Goal: Transaction & Acquisition: Subscribe to service/newsletter

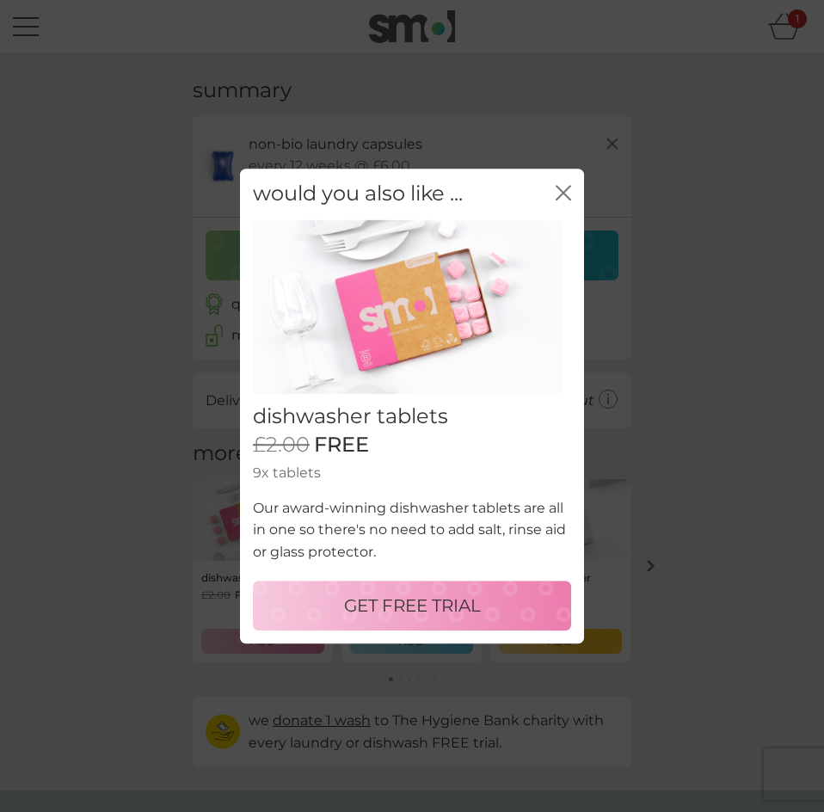
click at [453, 607] on p "GET FREE TRIAL" at bounding box center [412, 606] width 137 height 28
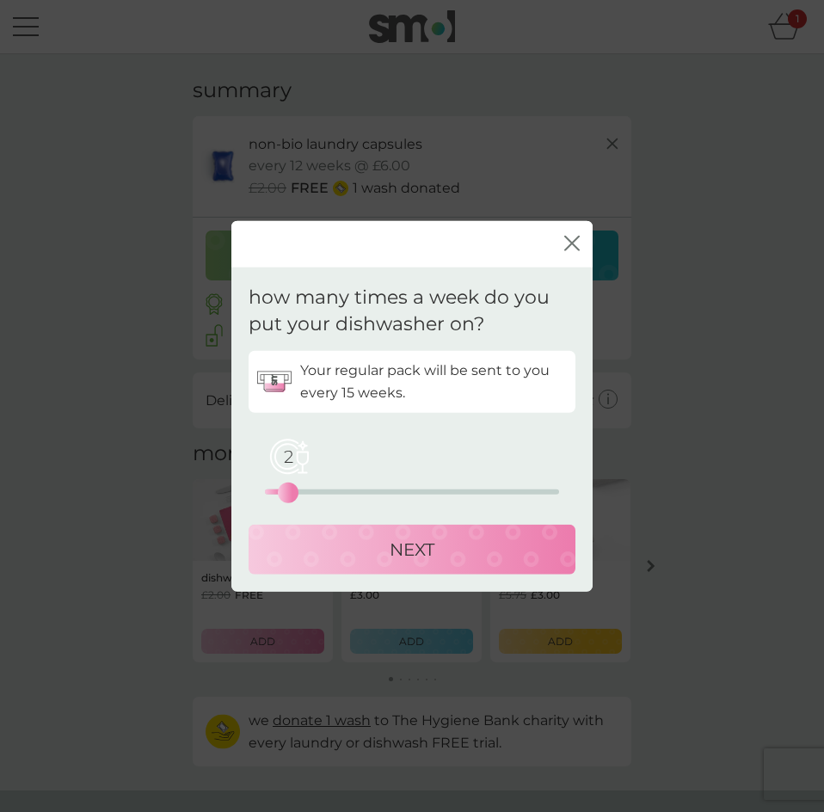
drag, startPoint x: 261, startPoint y: 492, endPoint x: 288, endPoint y: 494, distance: 27.6
click at [288, 494] on div "2" at bounding box center [288, 492] width 7 height 7
click at [377, 551] on div "NEXT" at bounding box center [412, 549] width 293 height 28
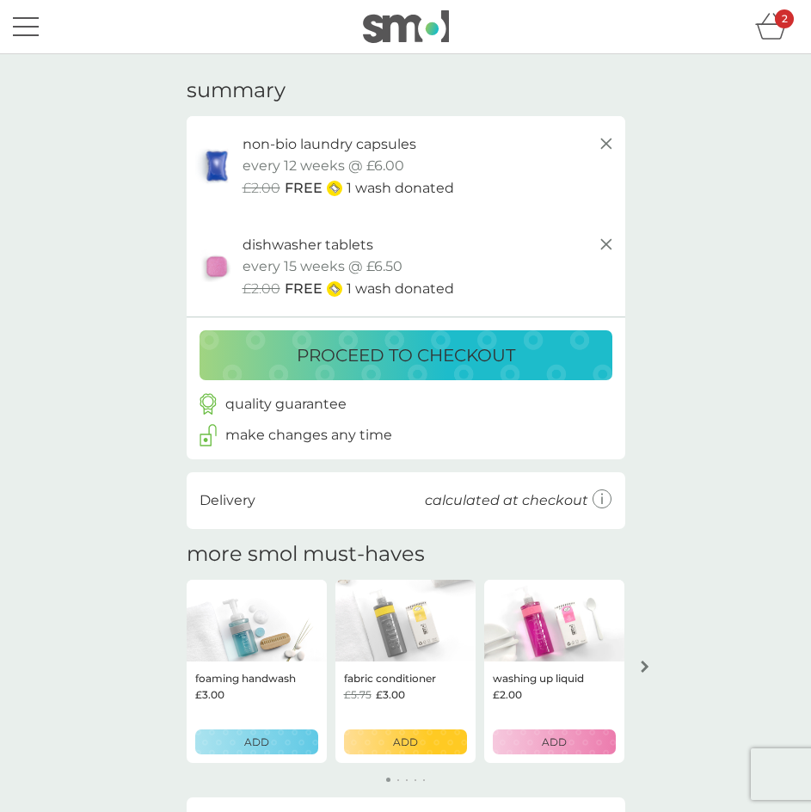
drag, startPoint x: 343, startPoint y: 358, endPoint x: 365, endPoint y: 360, distance: 21.6
click at [360, 358] on p "proceed to checkout" at bounding box center [406, 356] width 219 height 28
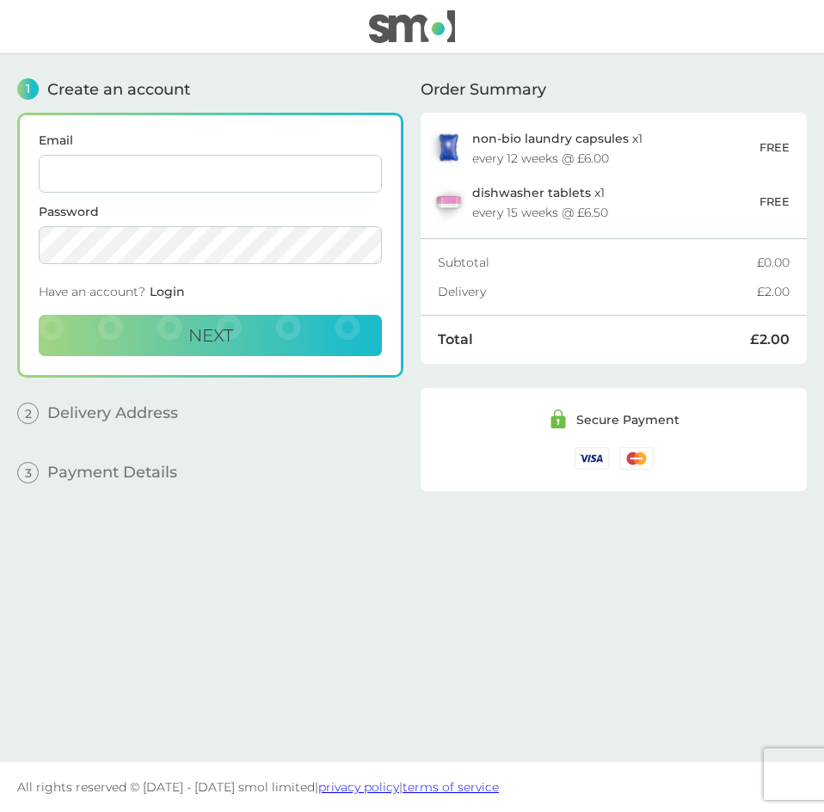
click at [151, 180] on input "Email" at bounding box center [210, 174] width 343 height 38
type input "[PERSON_NAME][EMAIL_ADDRESS][PERSON_NAME][DOMAIN_NAME]"
click at [168, 333] on button "Next" at bounding box center [210, 335] width 343 height 41
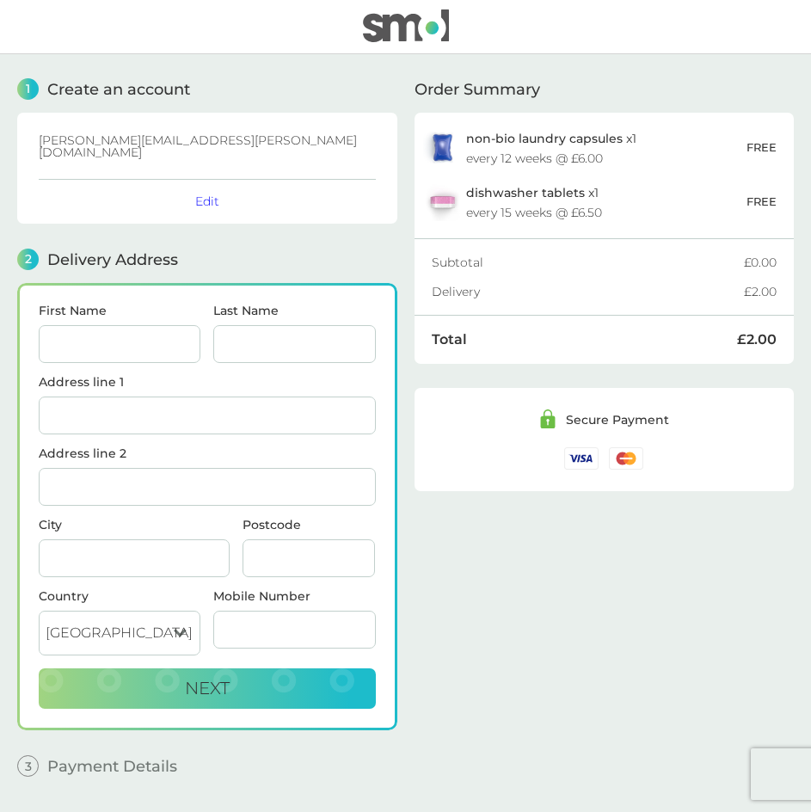
scroll to position [41, 0]
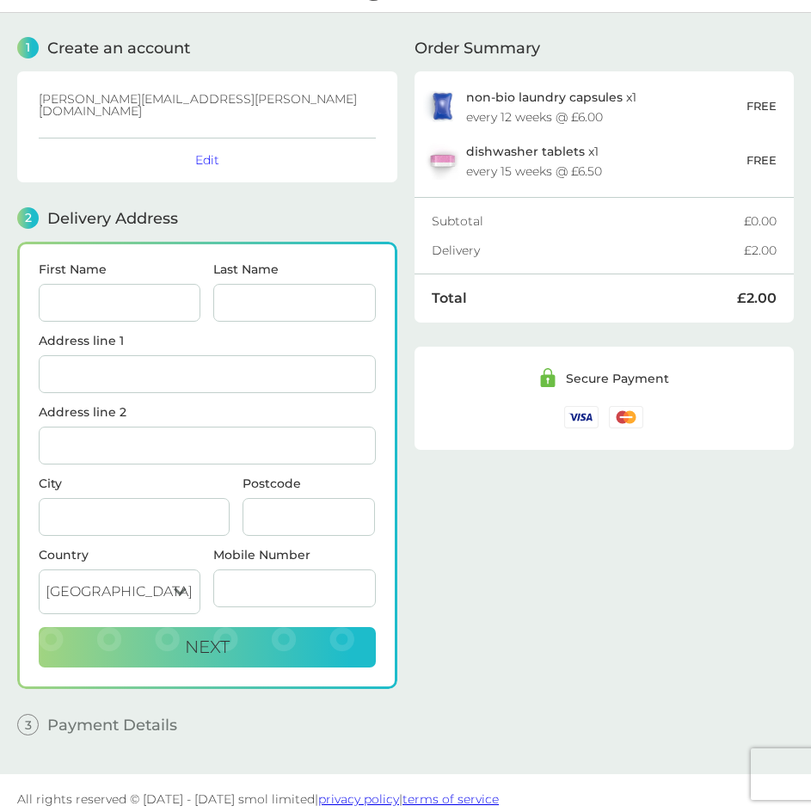
click at [110, 293] on input "First Name" at bounding box center [120, 303] width 162 height 38
type input "Jessica"
type input "Petherbridge"
type input "18 Slateford Gait"
type input "Flat 13"
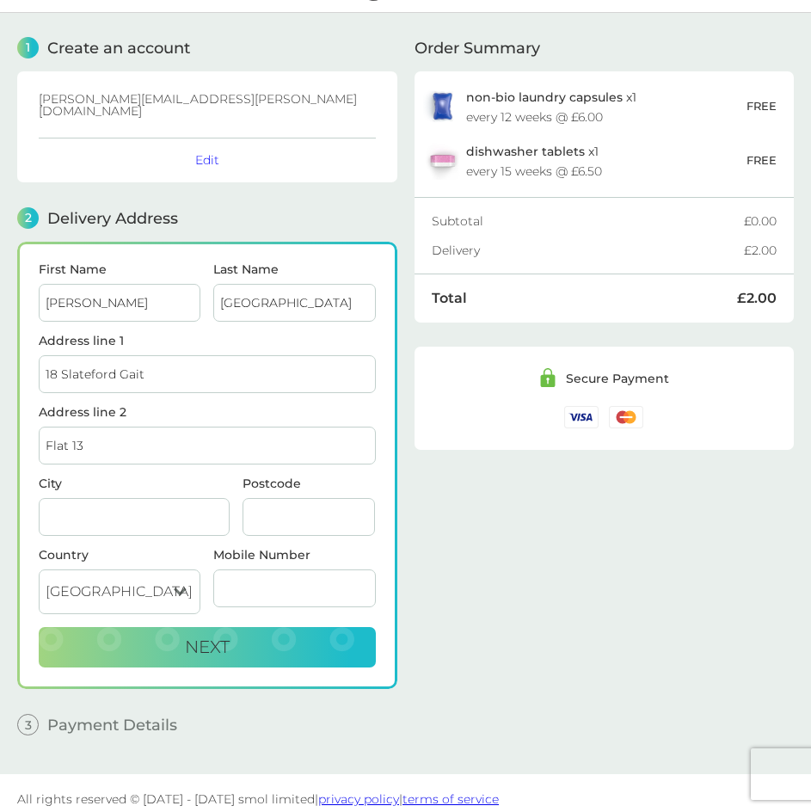
type input "Edinburgh"
type input "EH11 1GU"
type input "07437114244"
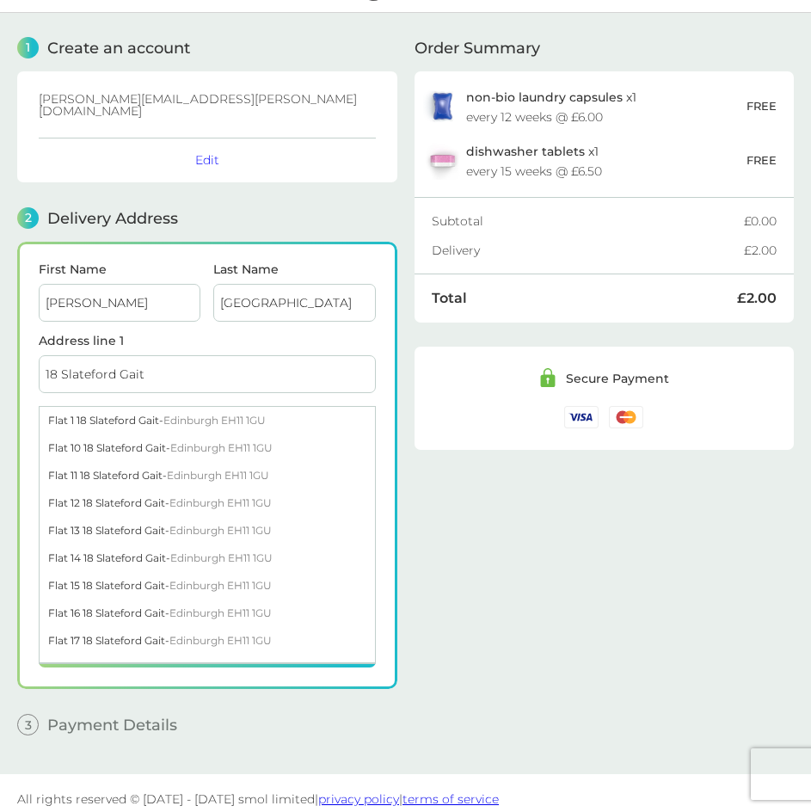
click at [114, 517] on div "Flat 13 18 Slateford Gait - Edinburgh EH11 1GU" at bounding box center [208, 531] width 336 height 28
type input "Flat 13, 18 Slateford Gait"
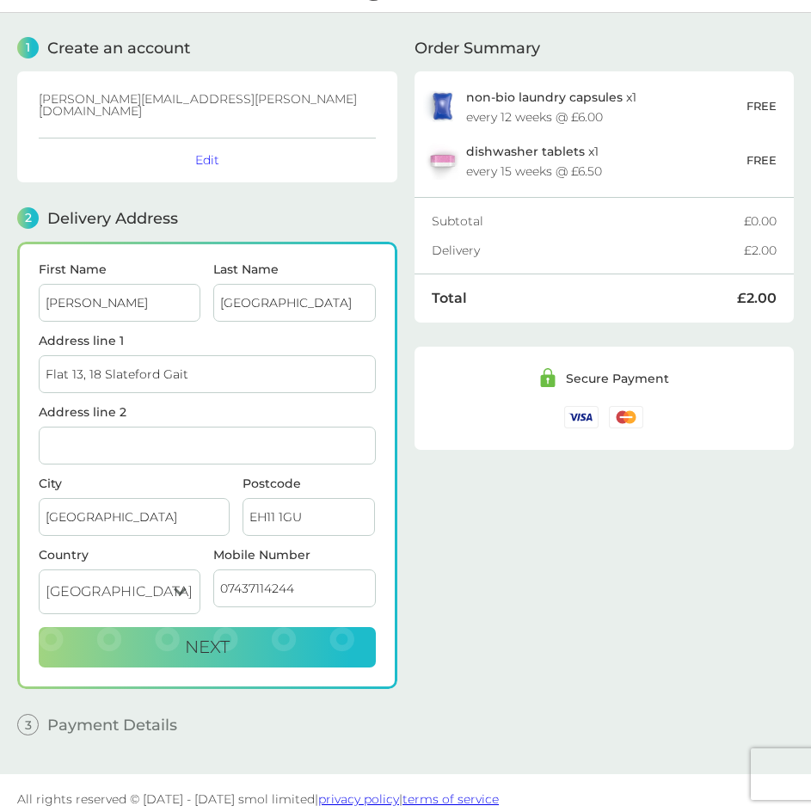
click at [169, 392] on div "Address line 1 Flat 13, 18 Slateford Gait" at bounding box center [207, 370] width 337 height 71
click at [261, 633] on button "Next" at bounding box center [207, 647] width 337 height 41
checkbox input "true"
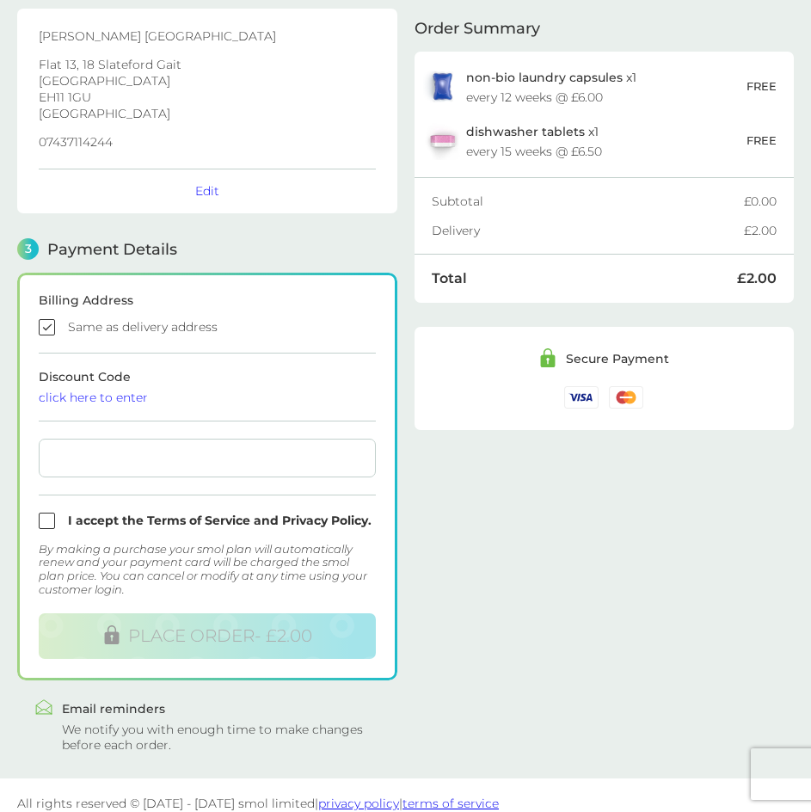
scroll to position [279, 0]
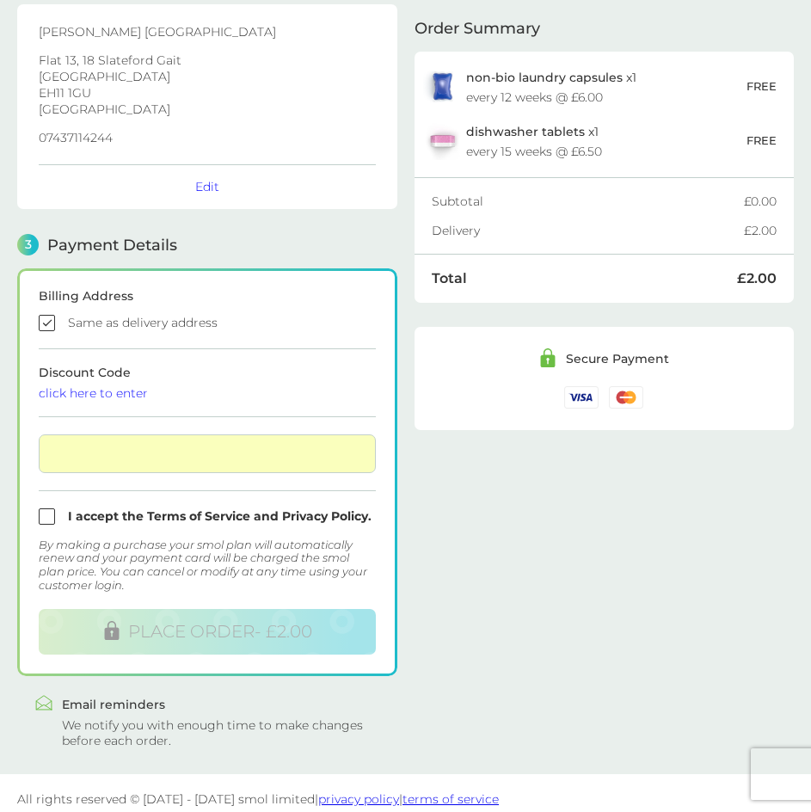
click at [486, 513] on div "Order Summary non-bio laundry capsules x 1 every 12 weeks @ £6.00 FREE dishwash…" at bounding box center [605, 261] width 380 height 973
click at [236, 508] on input "checkbox" at bounding box center [207, 516] width 337 height 16
checkbox input "true"
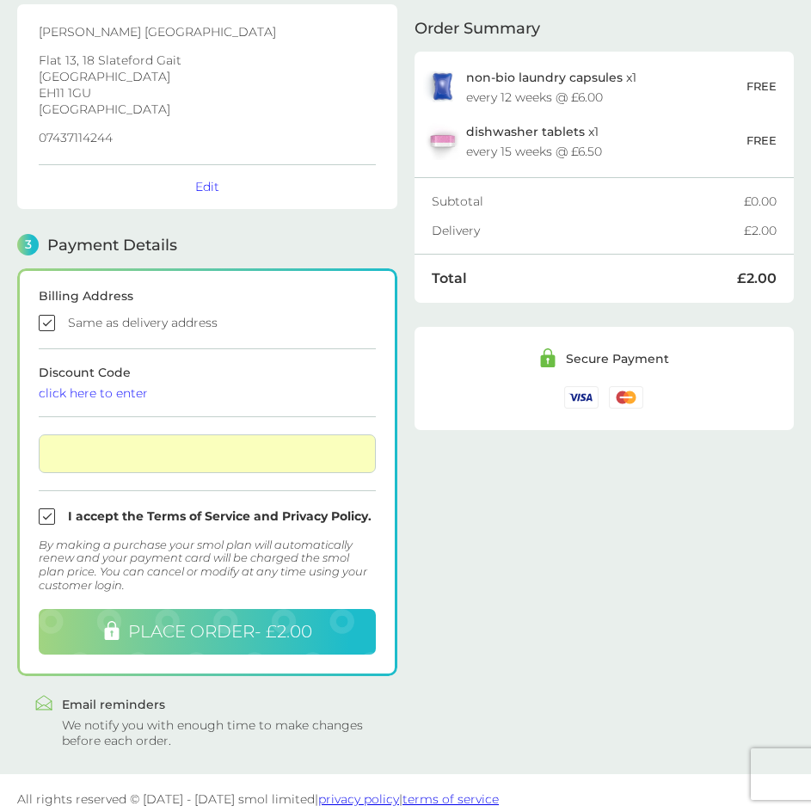
click at [249, 639] on button "PLACE ORDER - £2.00" at bounding box center [207, 632] width 337 height 46
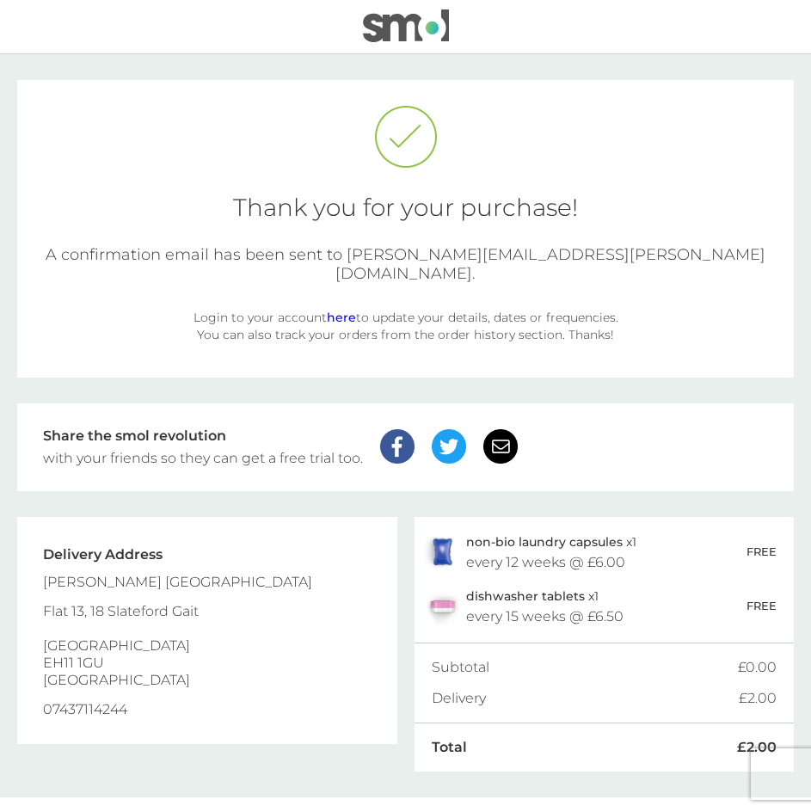
click at [336, 310] on link "here" at bounding box center [341, 317] width 29 height 15
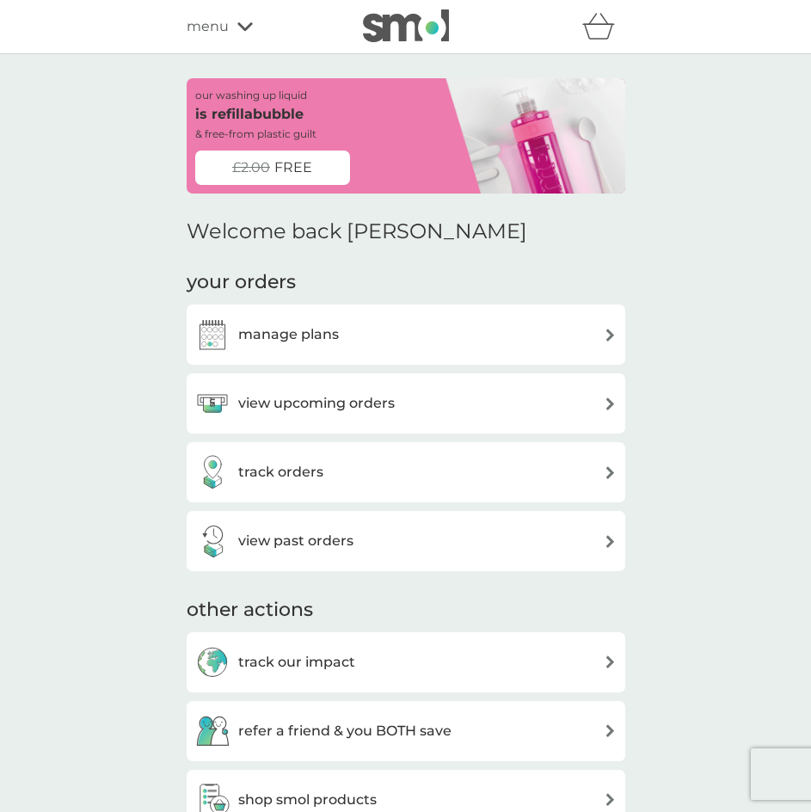
click at [313, 340] on h3 "manage plans" at bounding box center [288, 334] width 101 height 22
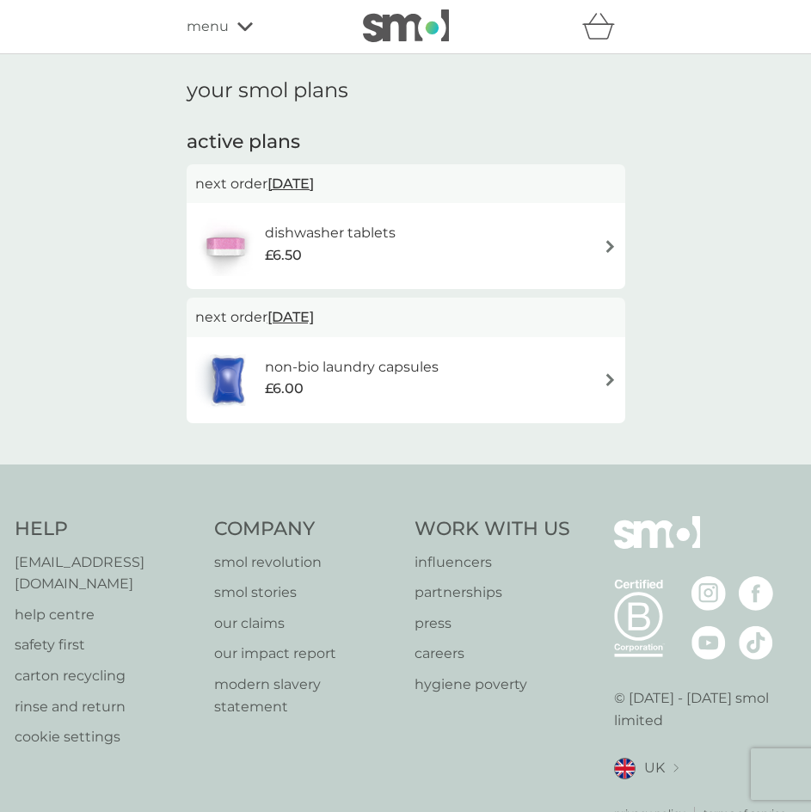
click at [358, 250] on div "£6.50" at bounding box center [330, 255] width 131 height 22
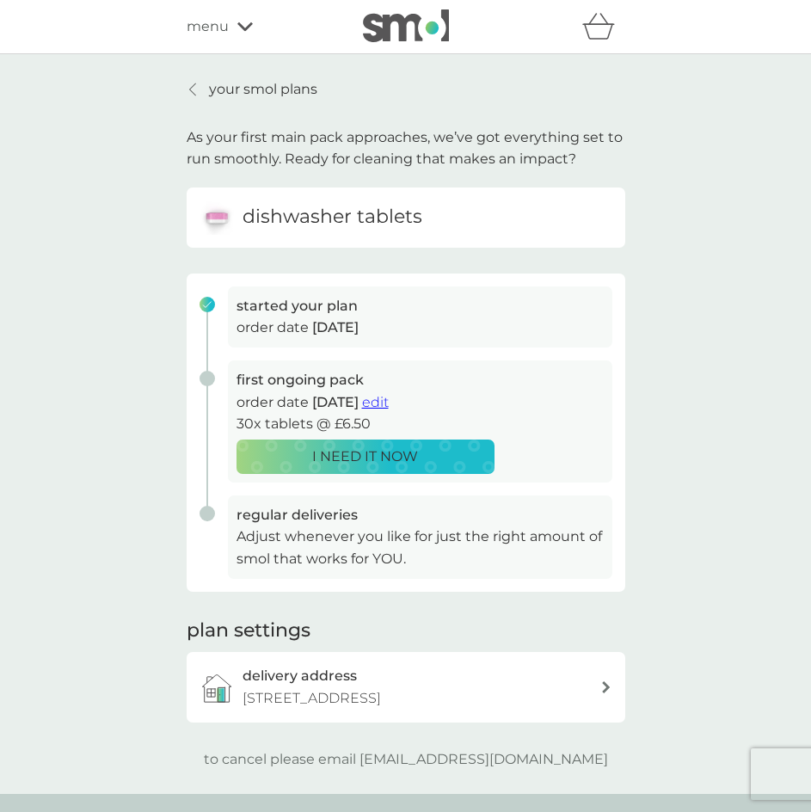
click at [389, 538] on p "Adjust whenever you like for just the right amount of smol that works for YOU." at bounding box center [420, 548] width 367 height 44
click at [411, 388] on h3 "first ongoing pack" at bounding box center [420, 380] width 367 height 22
click at [389, 395] on span "edit" at bounding box center [375, 402] width 27 height 16
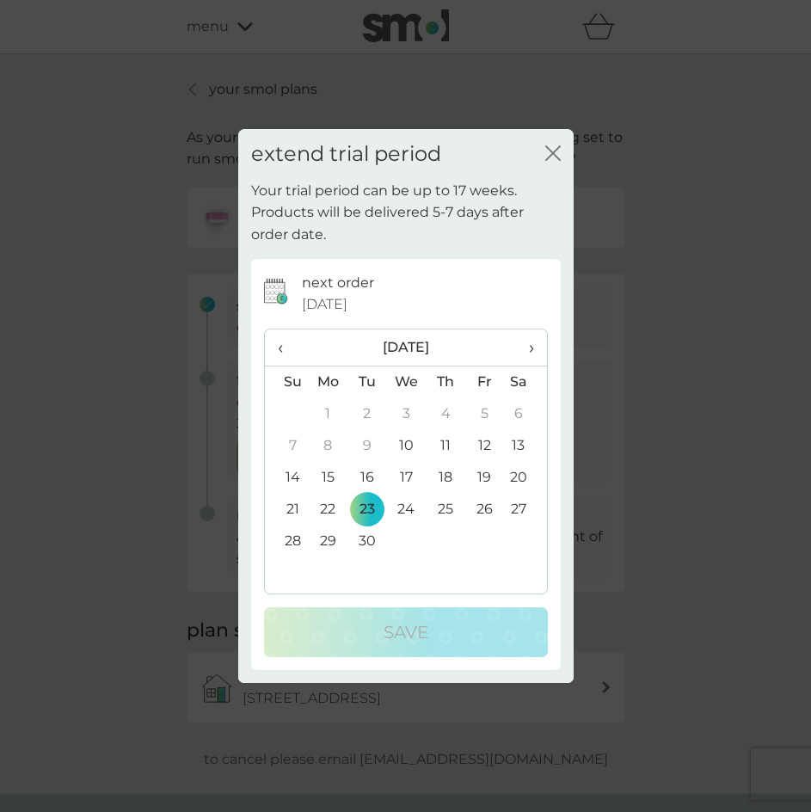
click at [551, 154] on icon "close" at bounding box center [552, 152] width 15 height 15
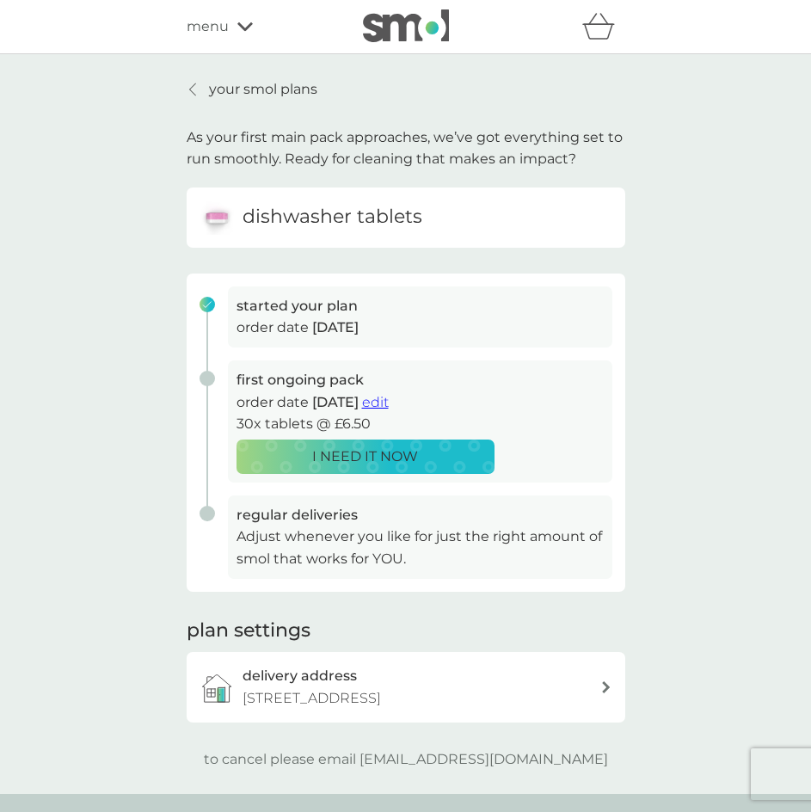
click at [214, 91] on p "your smol plans" at bounding box center [263, 89] width 108 height 22
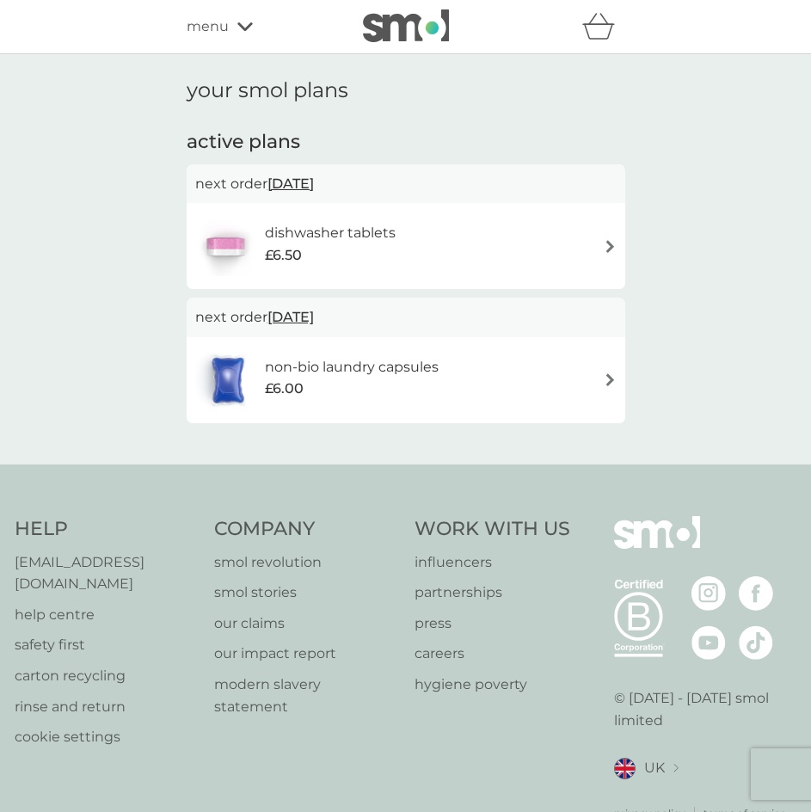
click at [399, 28] on img at bounding box center [406, 25] width 86 height 33
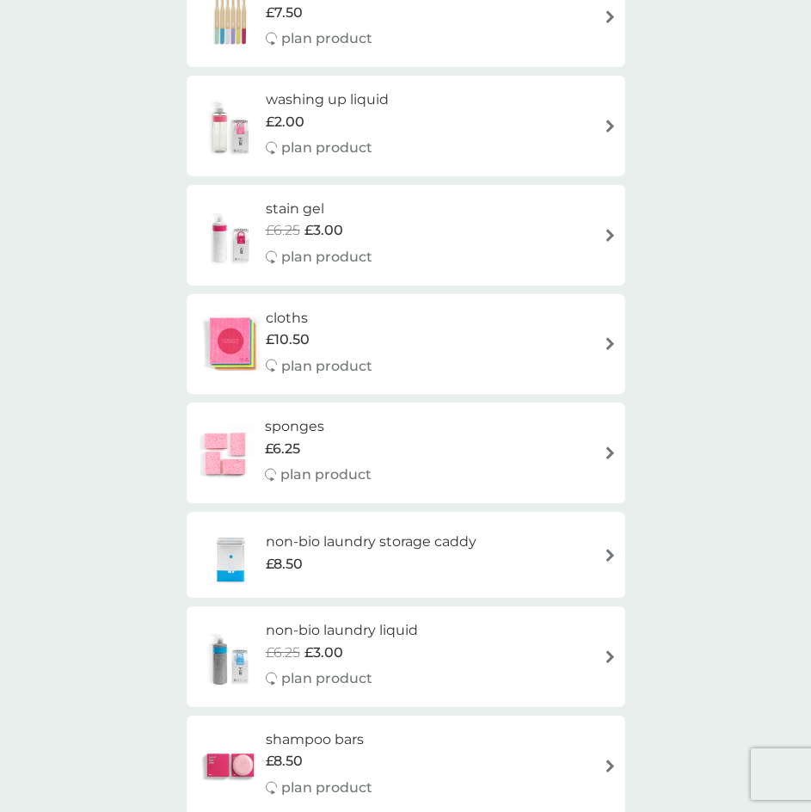
scroll to position [2581, 0]
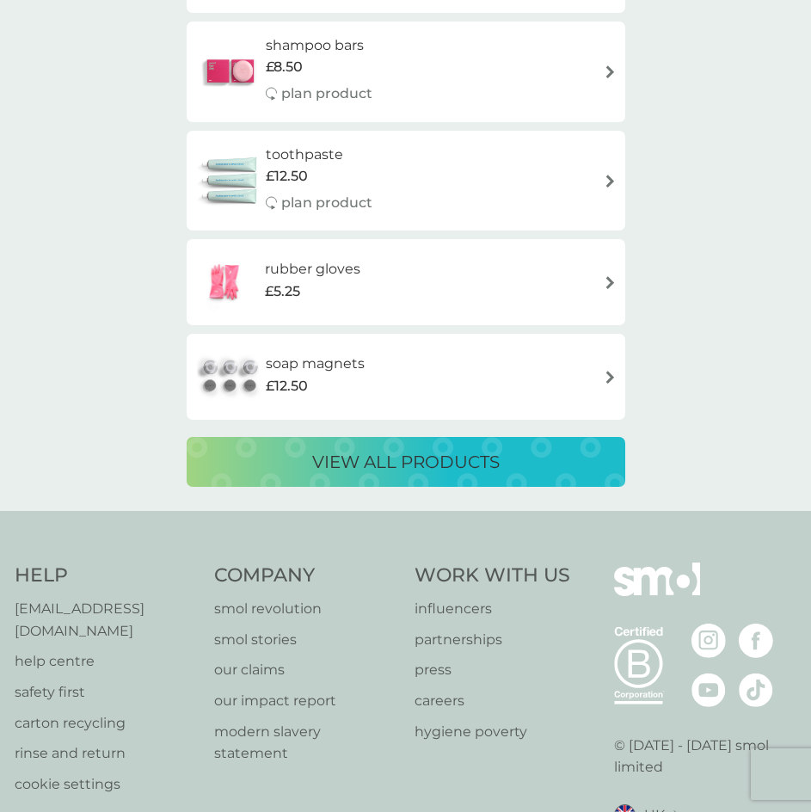
drag, startPoint x: 753, startPoint y: 488, endPoint x: 745, endPoint y: 476, distance: 14.3
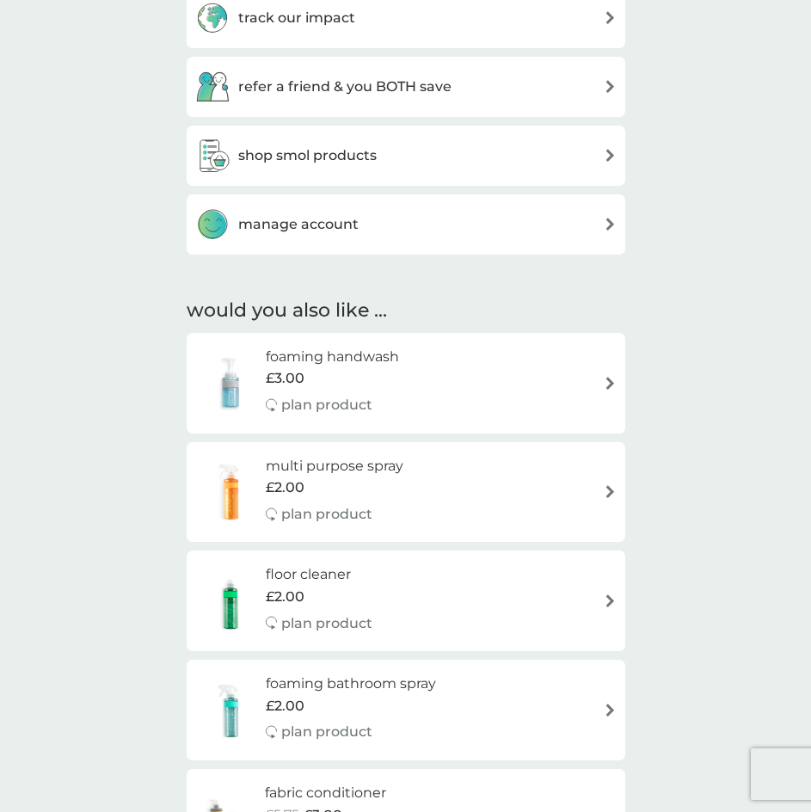
scroll to position [496, 0]
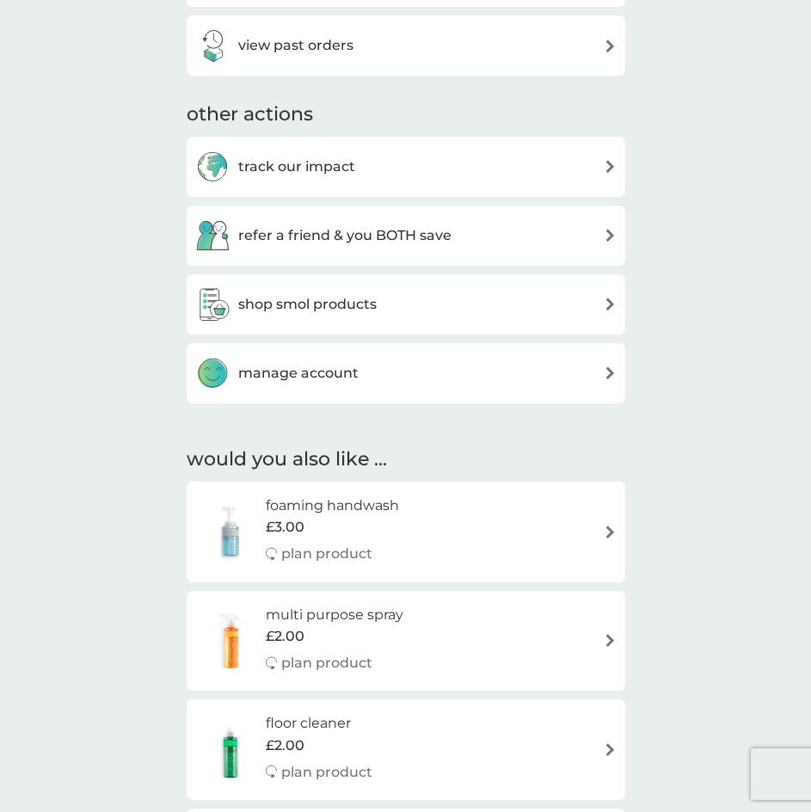
click at [267, 375] on h3 "manage account" at bounding box center [298, 373] width 120 height 22
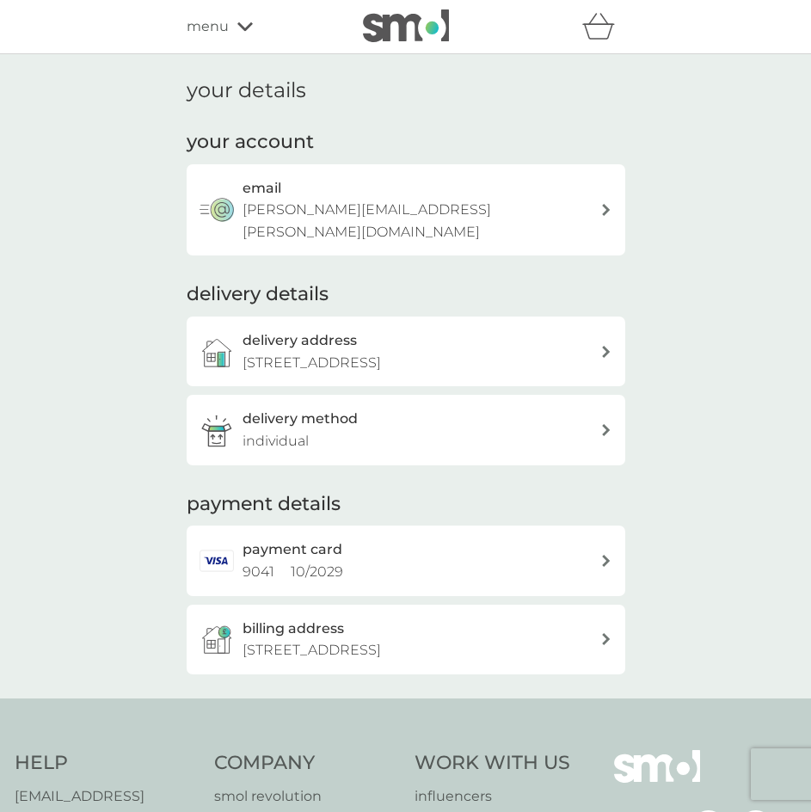
click at [225, 22] on span "menu" at bounding box center [208, 26] width 42 height 22
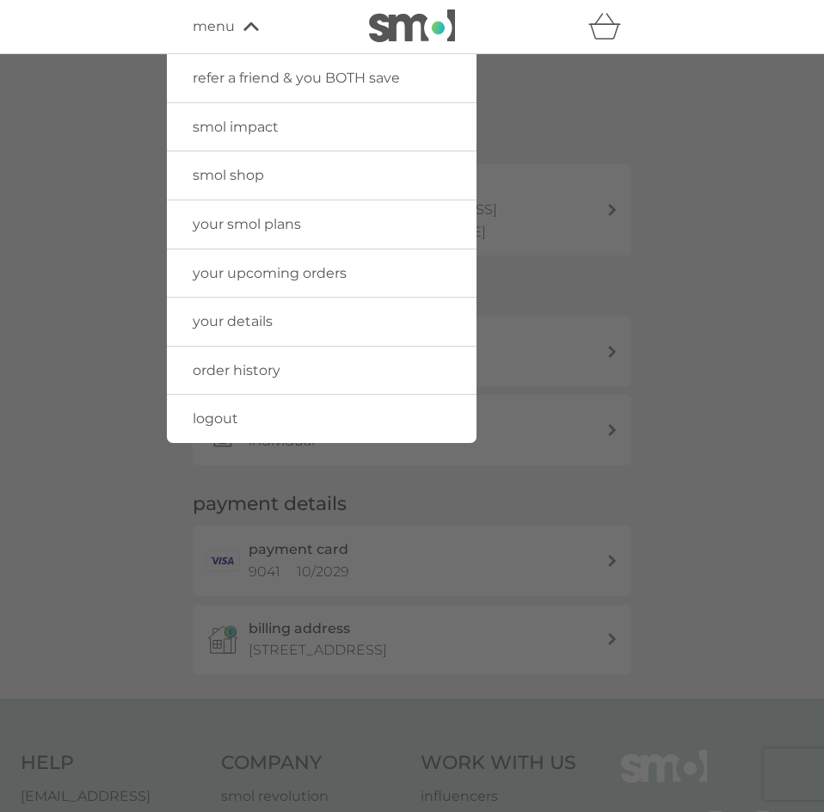
click at [266, 223] on span "your smol plans" at bounding box center [247, 224] width 108 height 16
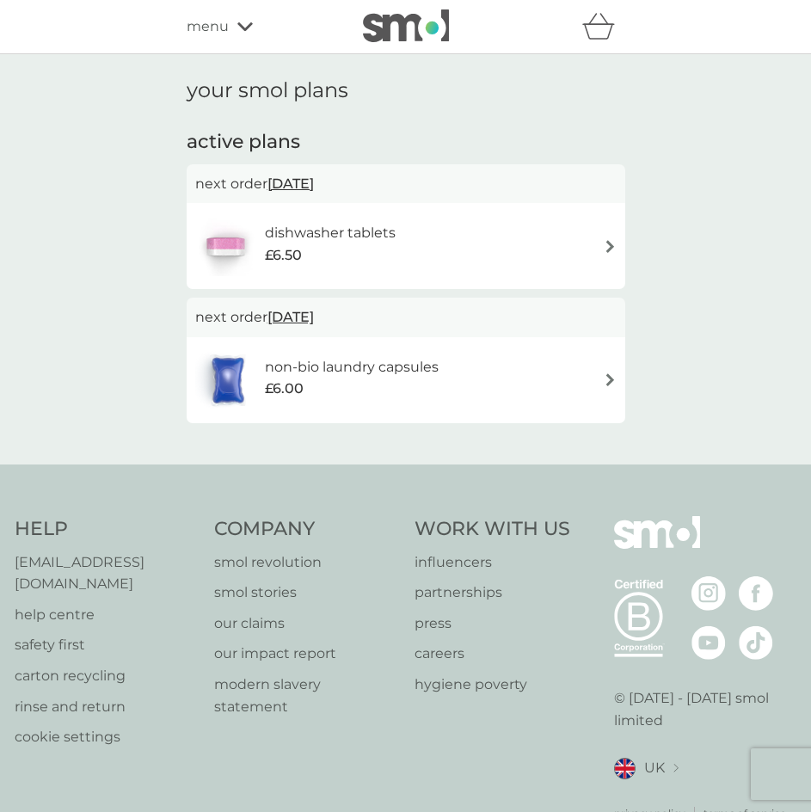
click at [308, 245] on div "£6.50" at bounding box center [330, 255] width 131 height 22
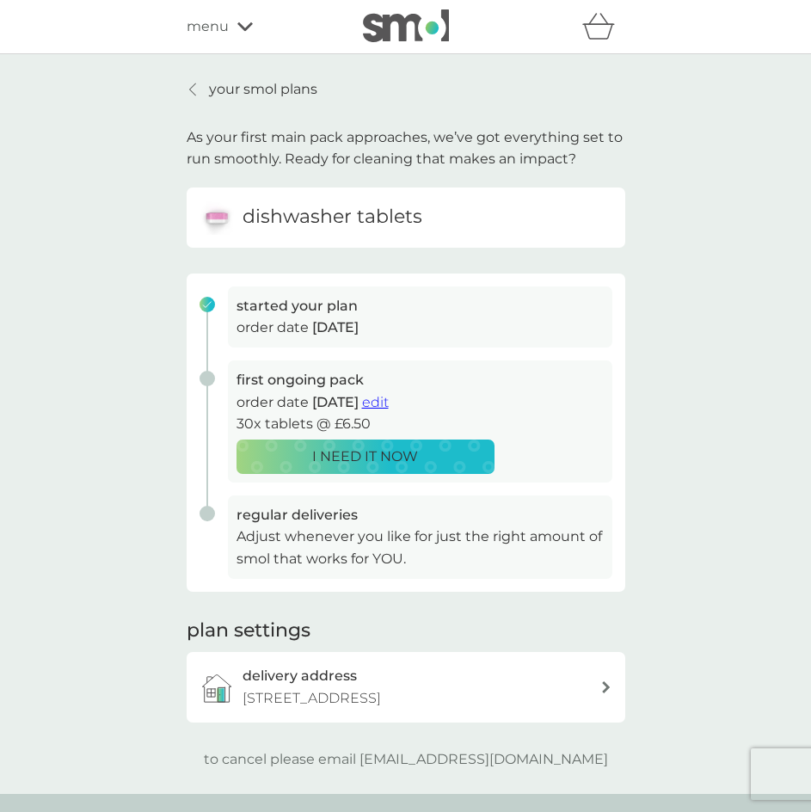
click at [296, 547] on p "Adjust whenever you like for just the right amount of smol that works for YOU." at bounding box center [420, 548] width 367 height 44
click at [268, 528] on p "Adjust whenever you like for just the right amount of smol that works for YOU." at bounding box center [420, 548] width 367 height 44
click at [390, 551] on p "Adjust whenever you like for just the right amount of smol that works for YOU." at bounding box center [420, 548] width 367 height 44
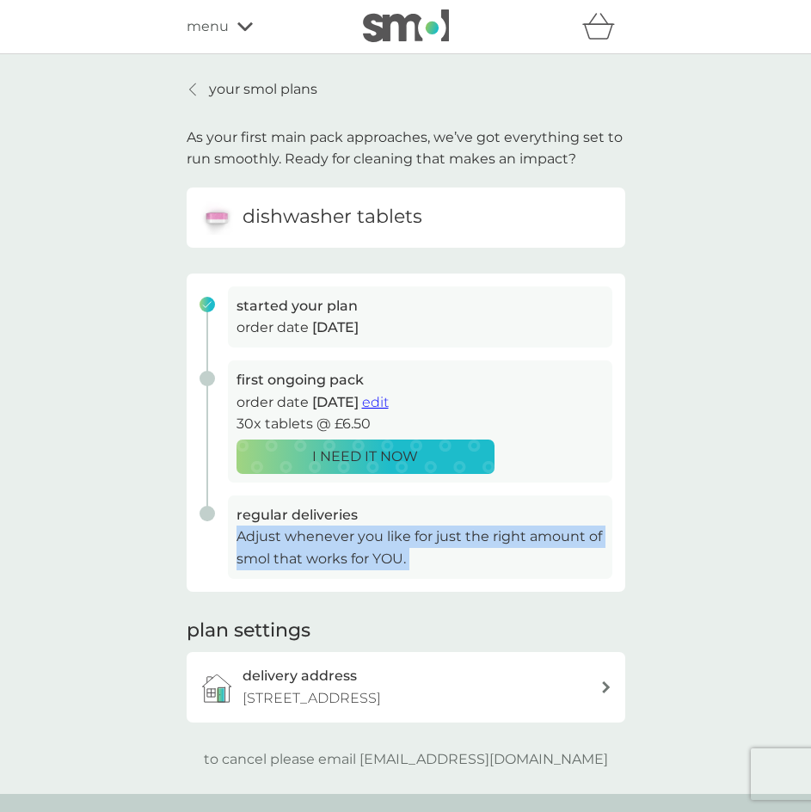
click at [390, 551] on p "Adjust whenever you like for just the right amount of smol that works for YOU." at bounding box center [420, 548] width 367 height 44
click at [399, 552] on p "Adjust whenever you like for just the right amount of smol that works for YOU." at bounding box center [420, 548] width 367 height 44
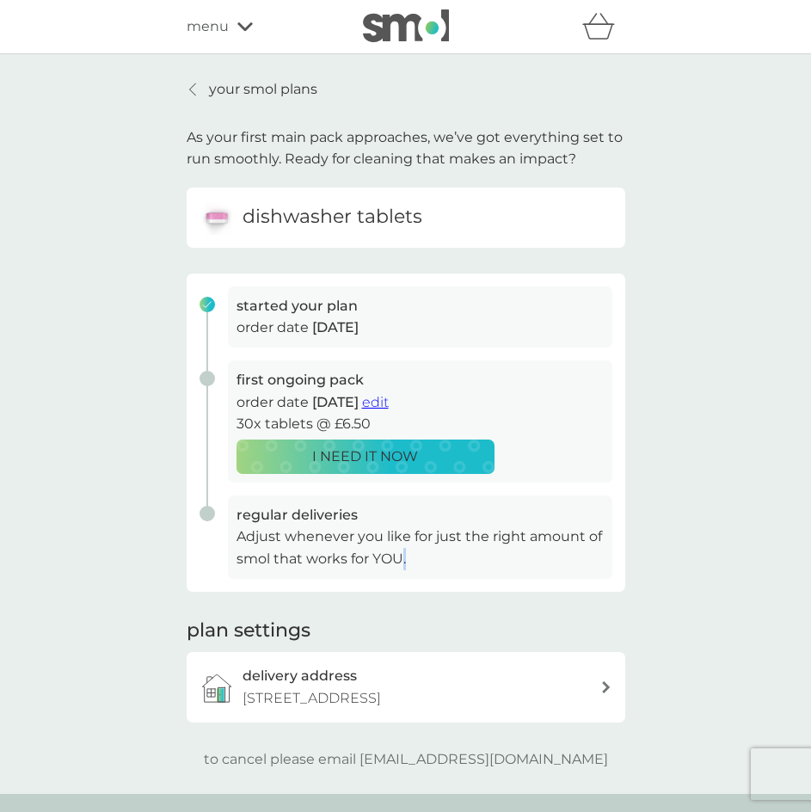
click at [399, 552] on p "Adjust whenever you like for just the right amount of smol that works for YOU." at bounding box center [420, 548] width 367 height 44
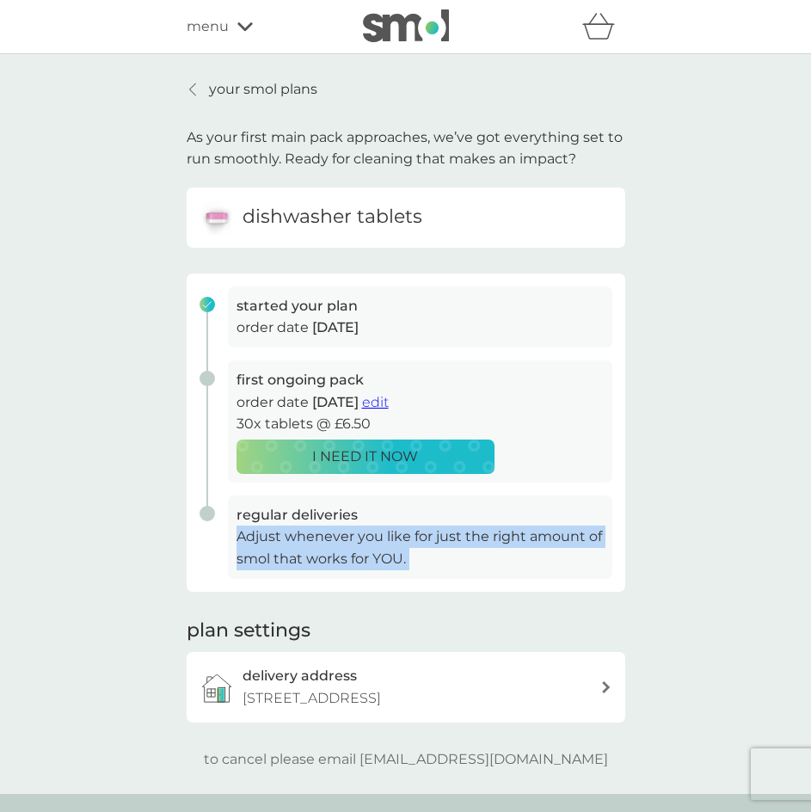
click at [399, 552] on p "Adjust whenever you like for just the right amount of smol that works for YOU." at bounding box center [420, 548] width 367 height 44
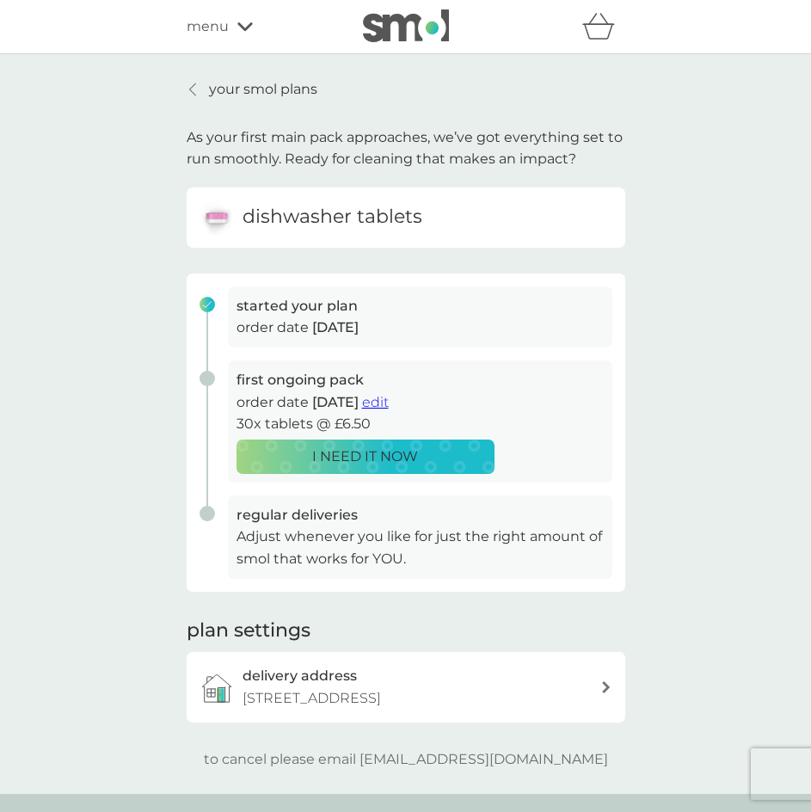
click at [399, 552] on p "Adjust whenever you like for just the right amount of smol that works for YOU." at bounding box center [420, 548] width 367 height 44
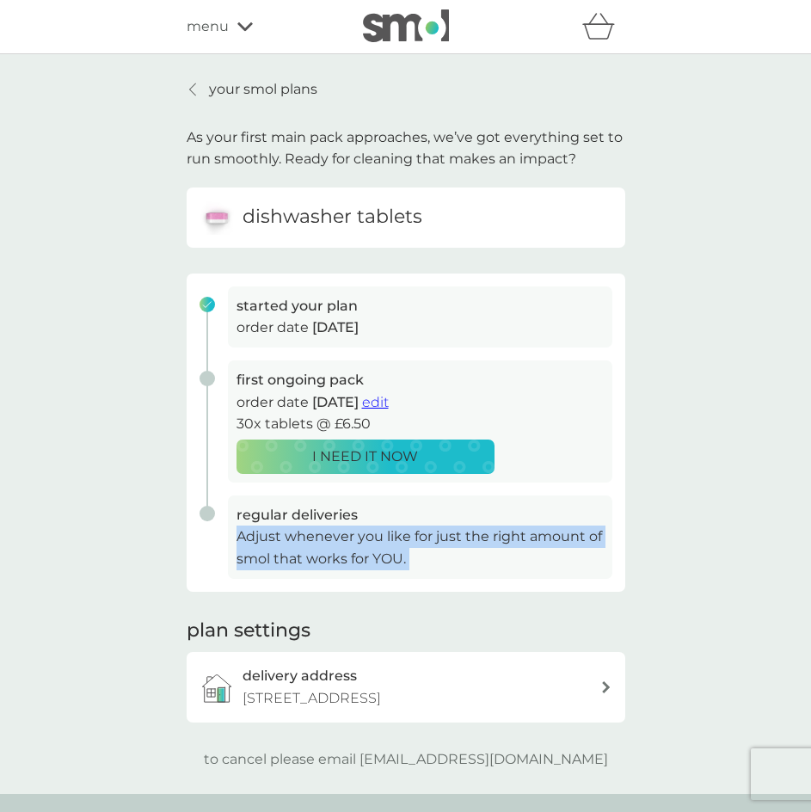
click at [399, 552] on p "Adjust whenever you like for just the right amount of smol that works for YOU." at bounding box center [420, 548] width 367 height 44
click at [389, 404] on span "edit" at bounding box center [375, 402] width 27 height 16
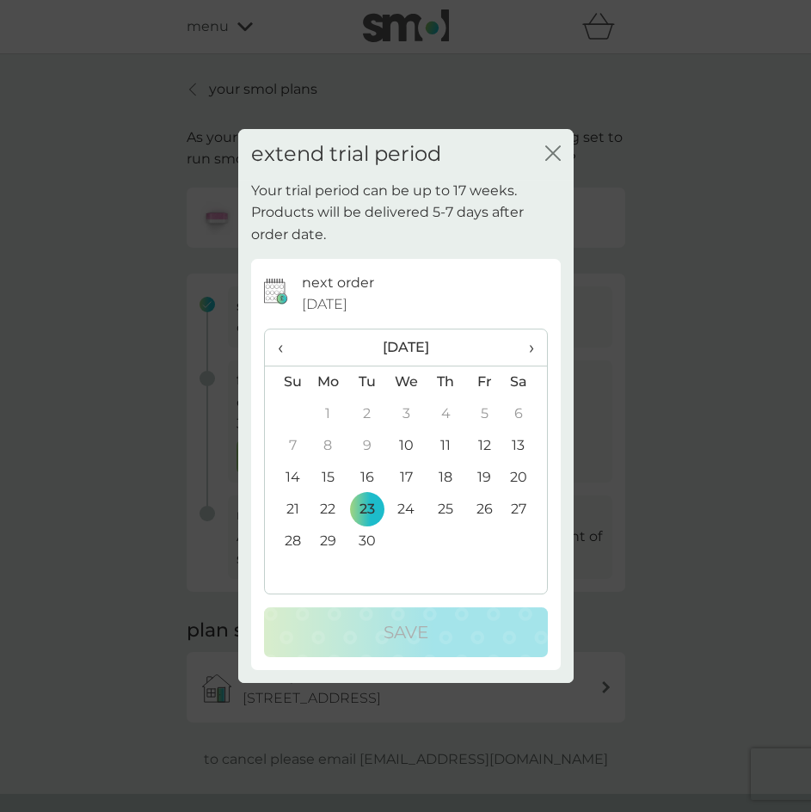
click at [535, 152] on div "extend trial period close" at bounding box center [406, 154] width 336 height 51
click at [543, 150] on div "extend trial period close" at bounding box center [406, 154] width 336 height 51
click at [548, 147] on icon "close" at bounding box center [552, 152] width 15 height 15
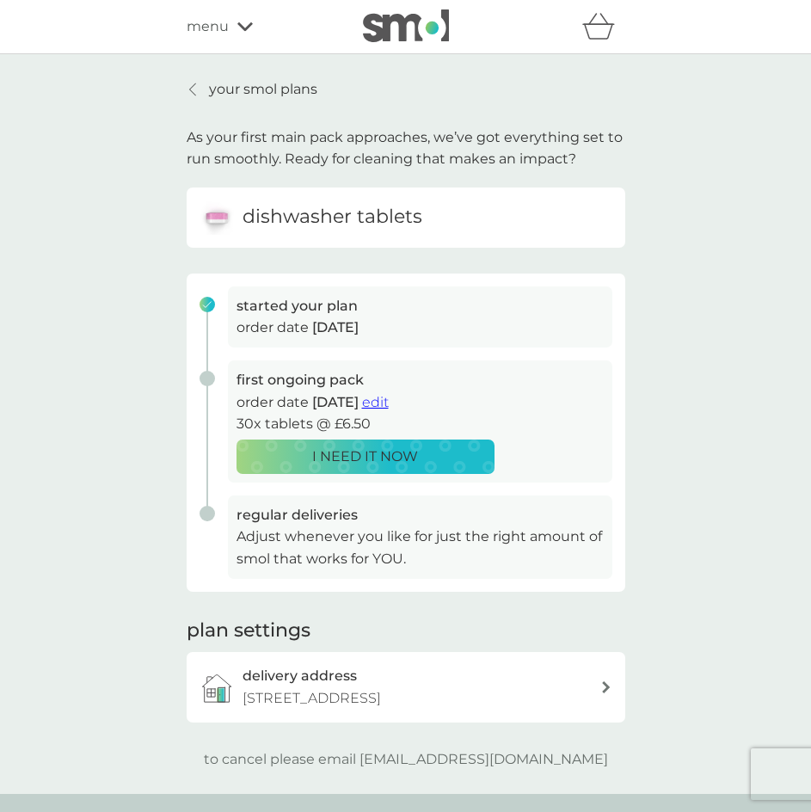
click at [672, 336] on div "your smol plans As your first main pack approaches, we’ve got everything set to…" at bounding box center [405, 424] width 811 height 740
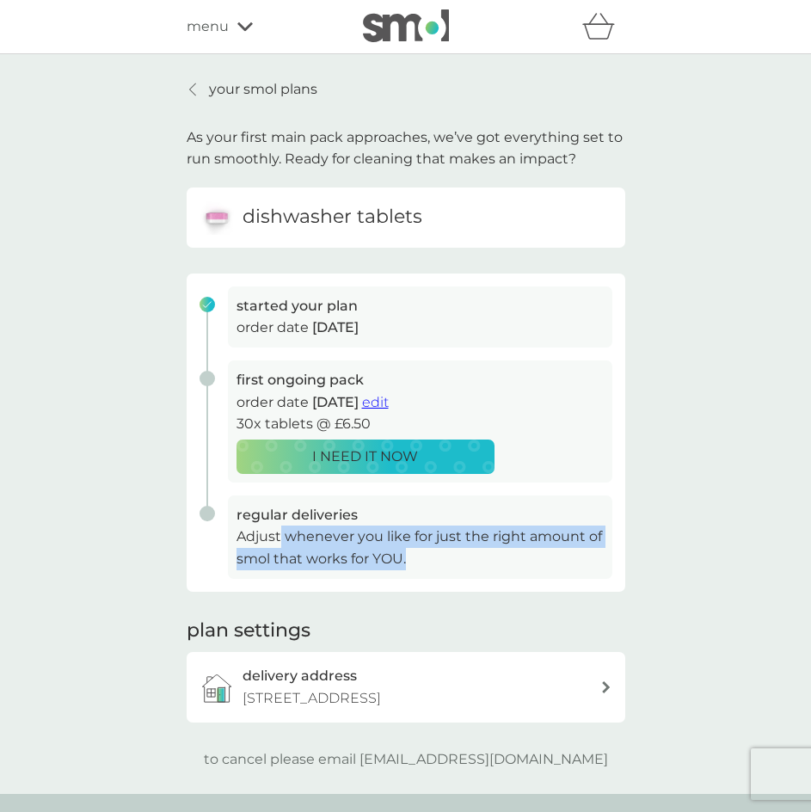
drag, startPoint x: 375, startPoint y: 558, endPoint x: 272, endPoint y: 545, distance: 104.2
click at [274, 545] on p "Adjust whenever you like for just the right amount of smol that works for YOU." at bounding box center [420, 548] width 367 height 44
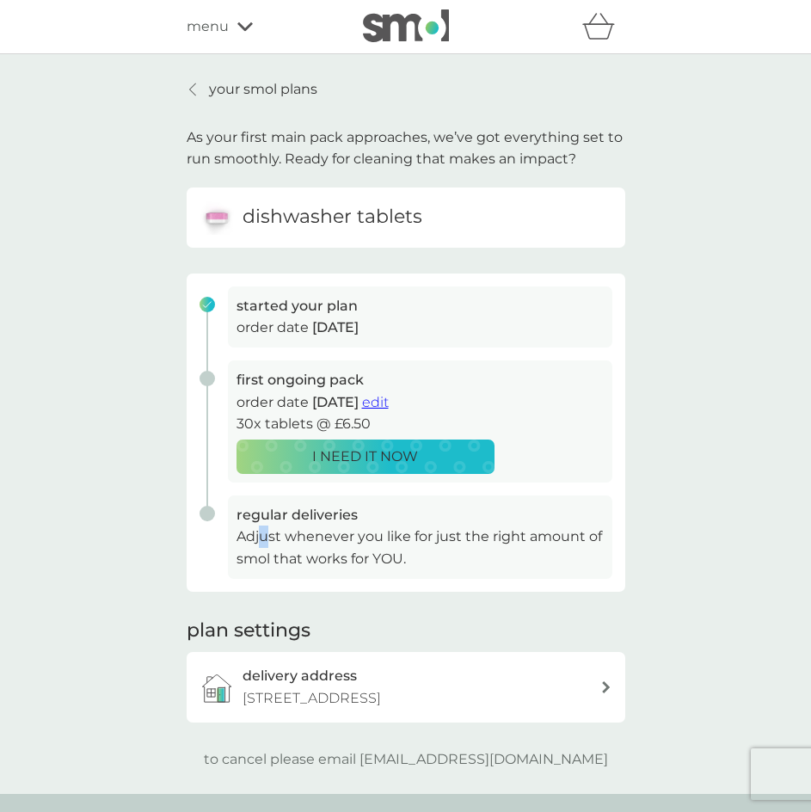
click at [256, 544] on p "Adjust whenever you like for just the right amount of smol that works for YOU." at bounding box center [420, 548] width 367 height 44
click at [243, 544] on p "Adjust whenever you like for just the right amount of smol that works for YOU." at bounding box center [420, 548] width 367 height 44
click at [195, 89] on icon at bounding box center [192, 90] width 7 height 14
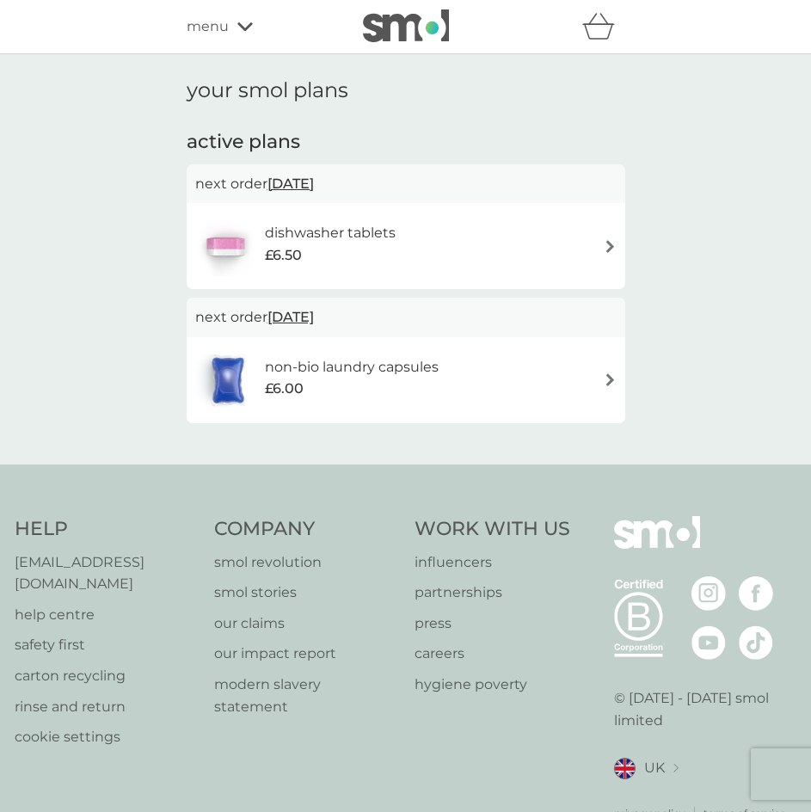
click at [332, 256] on div "£6.50" at bounding box center [330, 255] width 131 height 22
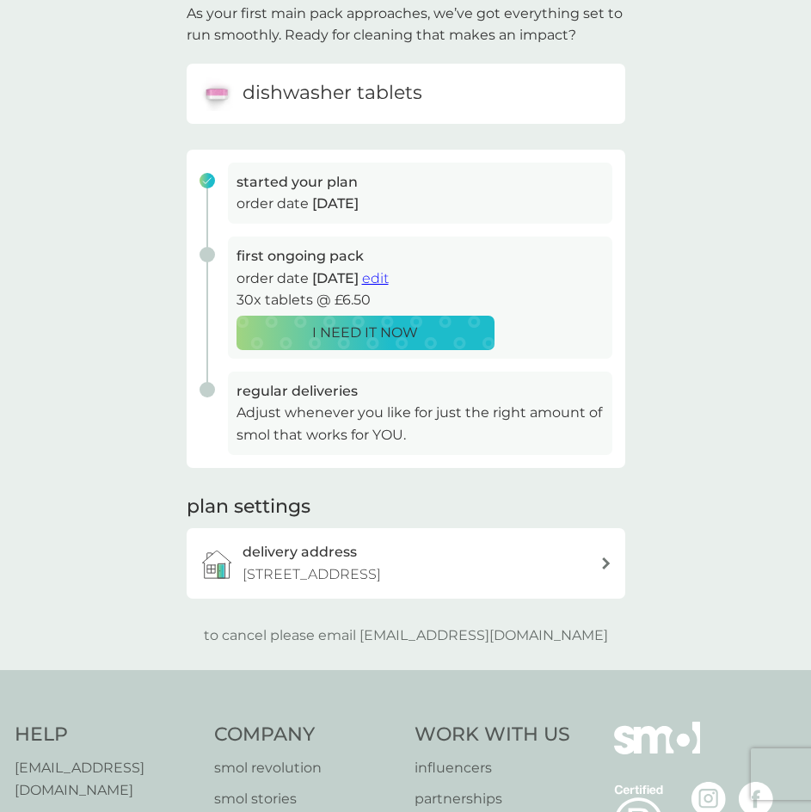
scroll to position [369, 0]
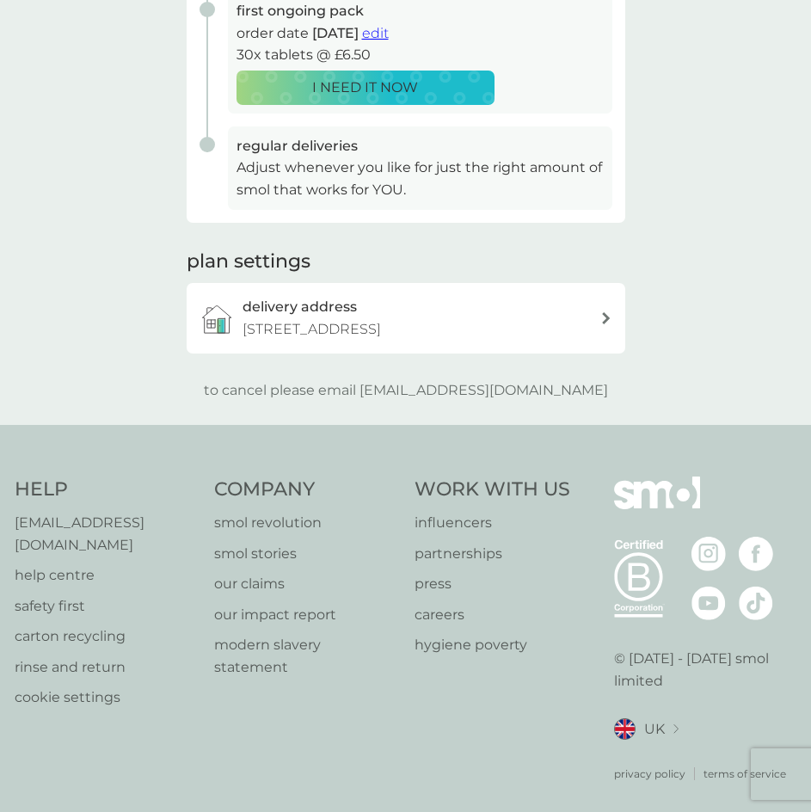
click at [379, 324] on p "[STREET_ADDRESS]" at bounding box center [312, 329] width 139 height 22
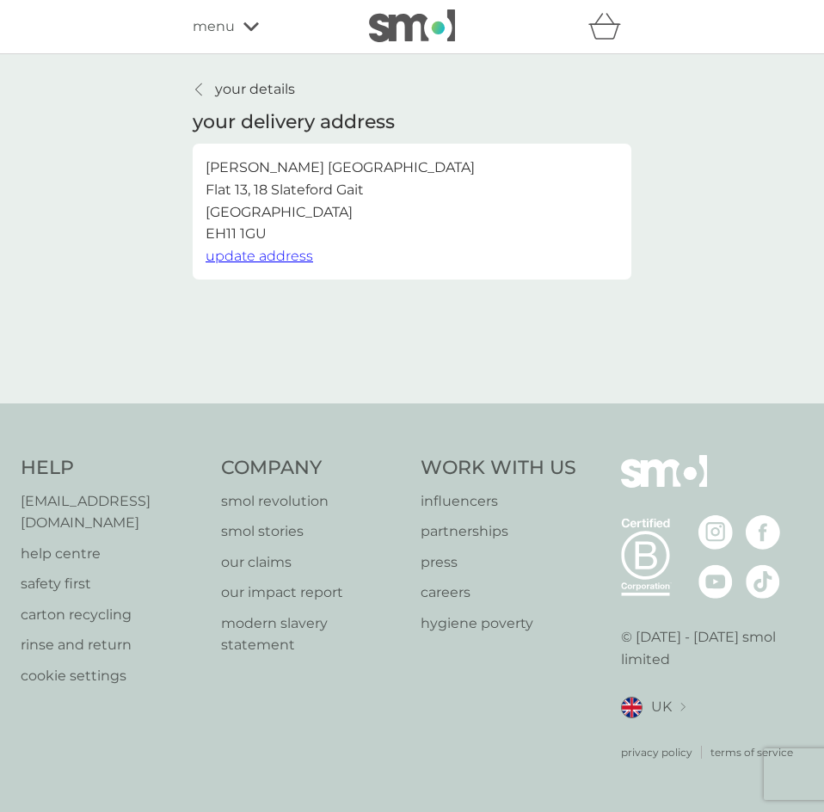
click at [239, 93] on p "your details" at bounding box center [255, 89] width 80 height 22
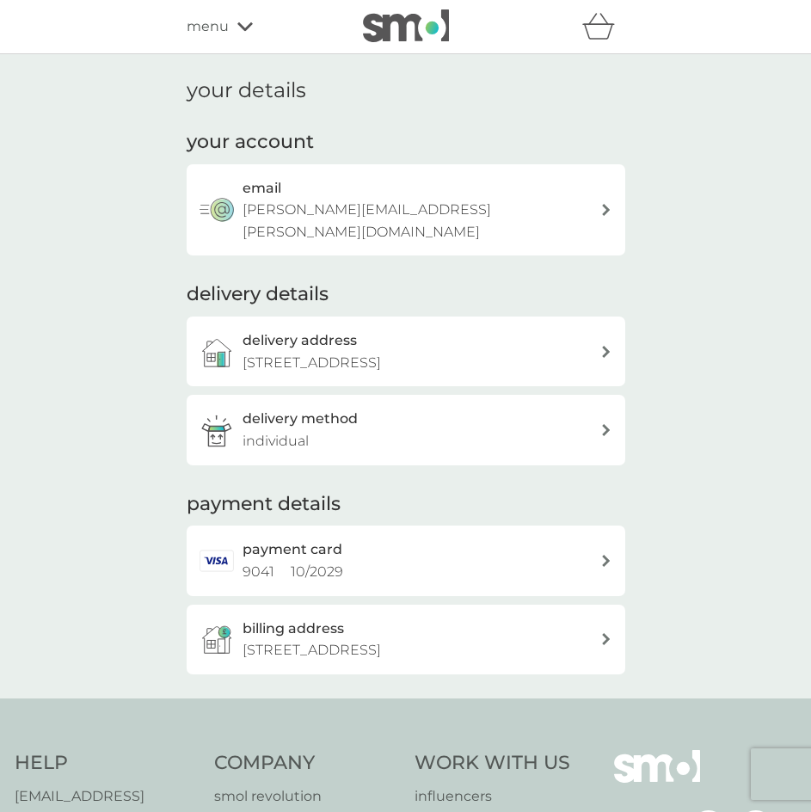
click at [367, 420] on div "delivery method individual" at bounding box center [422, 430] width 358 height 44
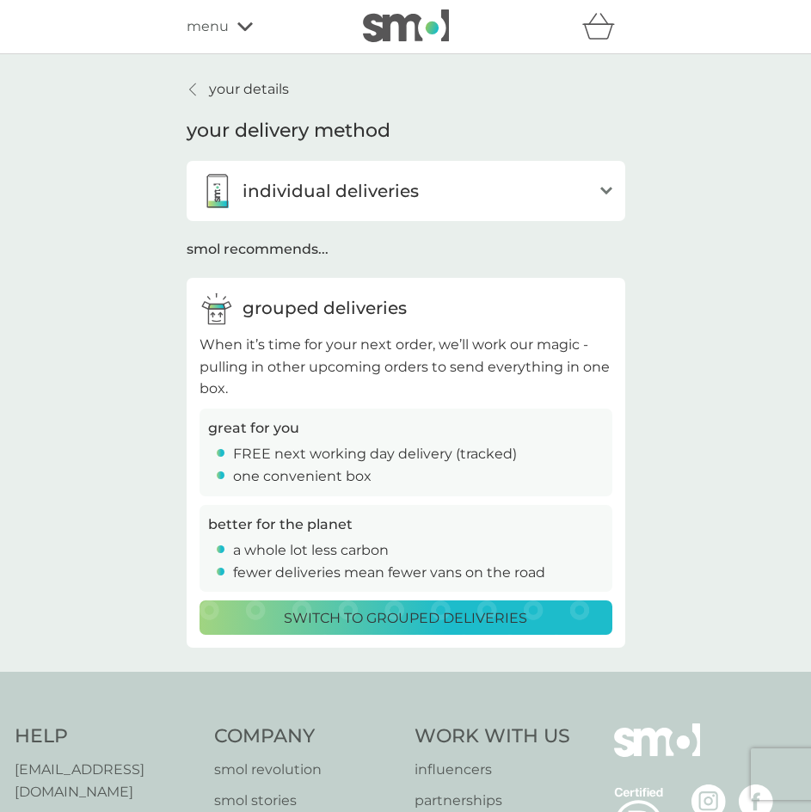
click at [215, 93] on p "your details" at bounding box center [249, 89] width 80 height 22
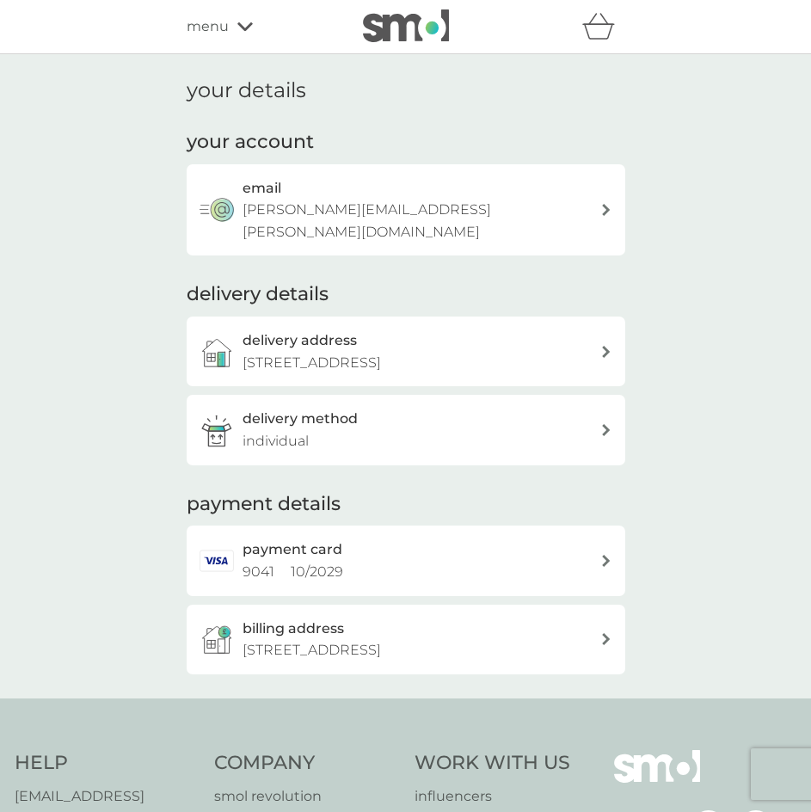
click at [227, 26] on span "menu" at bounding box center [208, 26] width 42 height 22
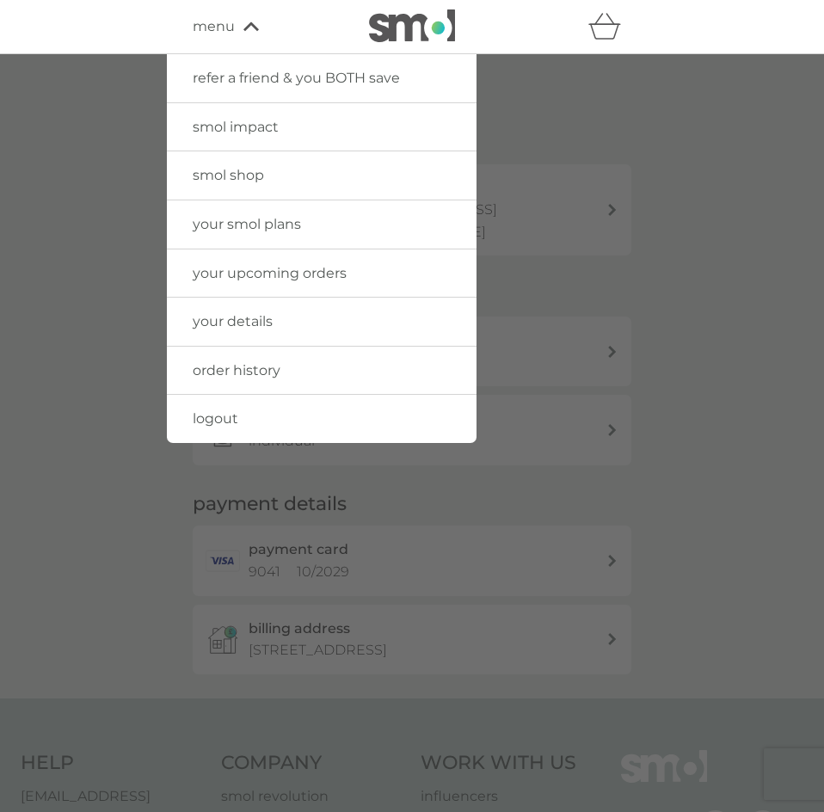
click at [298, 274] on span "your upcoming orders" at bounding box center [270, 273] width 154 height 16
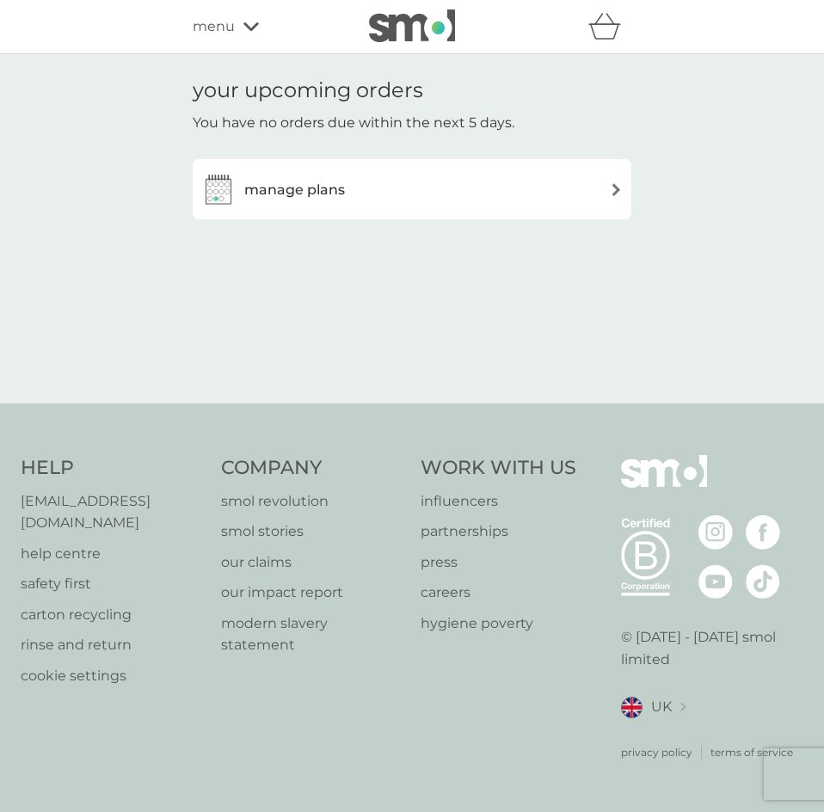
click at [320, 193] on h3 "manage plans" at bounding box center [294, 190] width 101 height 22
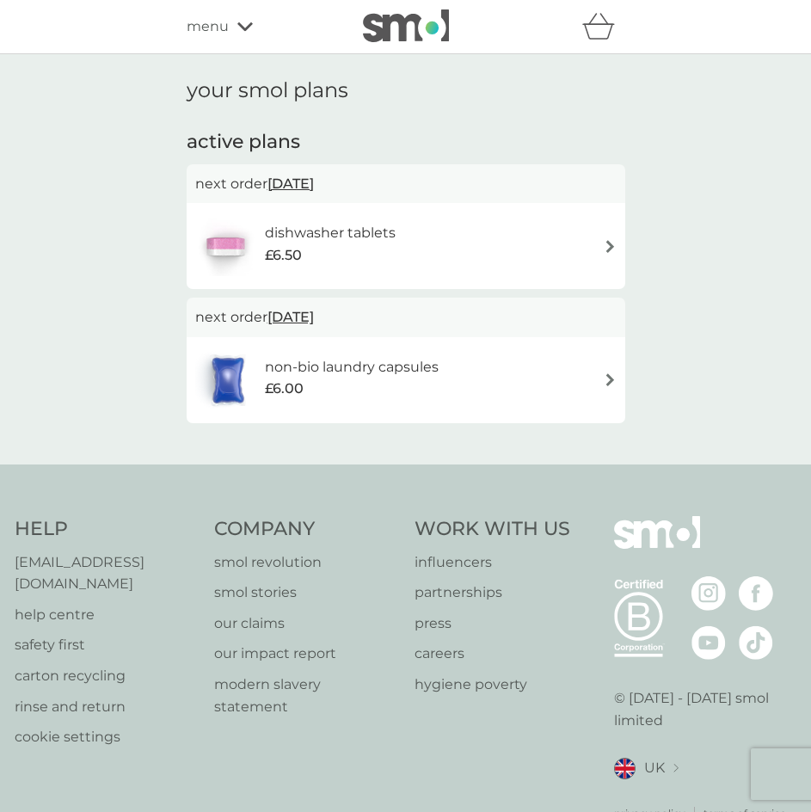
click at [447, 262] on div "dishwasher tablets £6.50" at bounding box center [406, 246] width 422 height 60
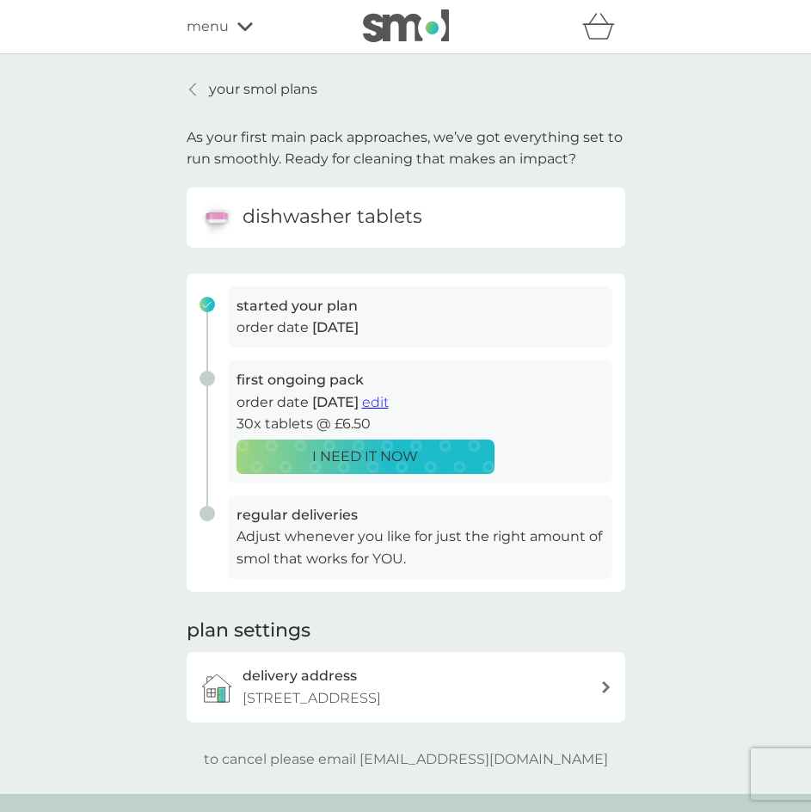
click at [129, 617] on div "your smol plans As your first main pack approaches, we’ve got everything set to…" at bounding box center [405, 424] width 811 height 740
